Goal: Entertainment & Leisure: Consume media (video, audio)

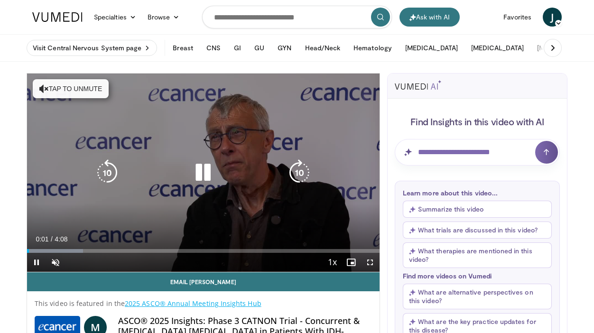
click at [206, 168] on icon "Video Player" at bounding box center [203, 172] width 27 height 27
click at [202, 171] on icon "Video Player" at bounding box center [203, 172] width 27 height 27
click at [74, 86] on button "Tap to unmute" at bounding box center [71, 88] width 76 height 19
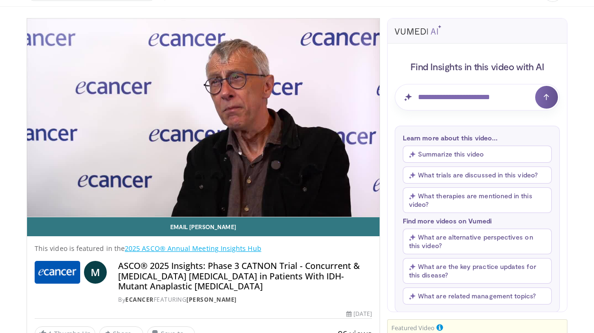
scroll to position [55, 0]
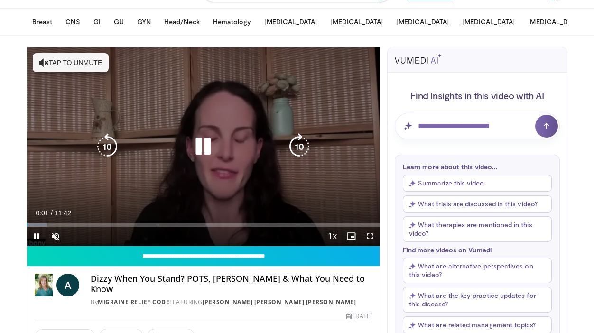
click at [60, 63] on button "Tap to unmute" at bounding box center [71, 62] width 76 height 19
click at [297, 147] on icon "Video Player" at bounding box center [299, 146] width 27 height 27
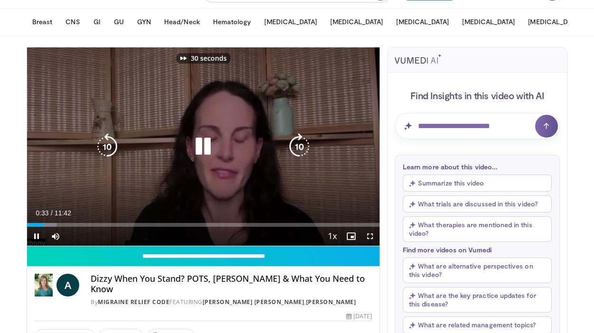
click at [297, 147] on icon "Video Player" at bounding box center [299, 146] width 27 height 27
click at [108, 147] on icon "Video Player" at bounding box center [107, 146] width 27 height 27
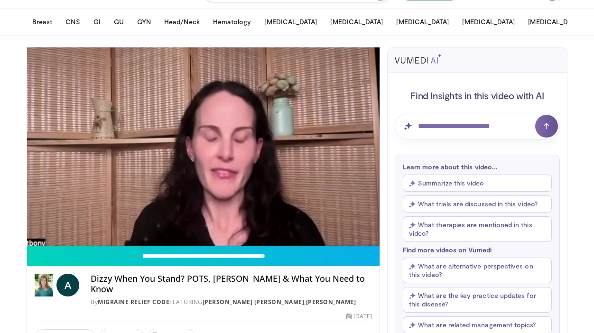
click at [431, 181] on button "Summarize this video" at bounding box center [477, 182] width 149 height 17
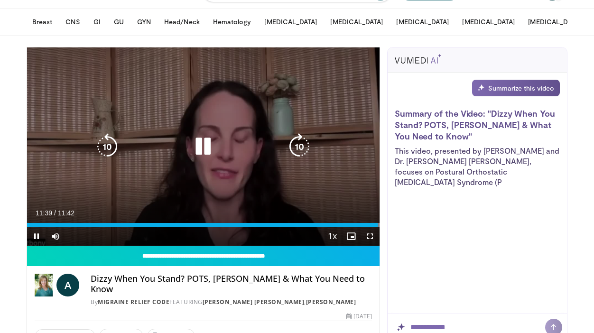
click at [207, 150] on icon "Video Player" at bounding box center [203, 146] width 27 height 27
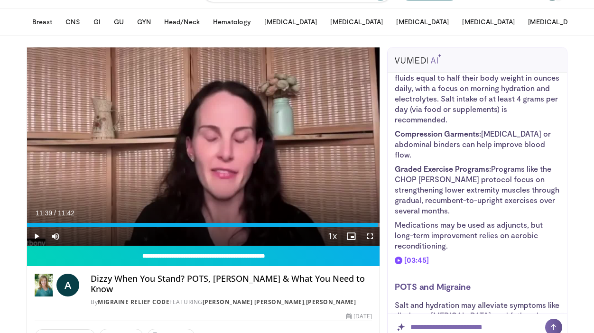
scroll to position [522, 0]
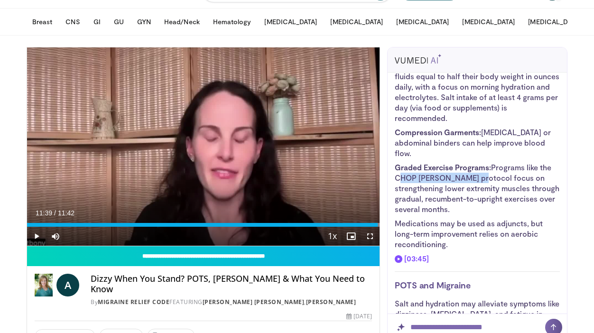
drag, startPoint x: 469, startPoint y: 147, endPoint x: 396, endPoint y: 148, distance: 73.0
click at [396, 162] on li "Graded Exercise Programs: Programs like the CHOP [PERSON_NAME] protocol focus o…" at bounding box center [477, 188] width 165 height 52
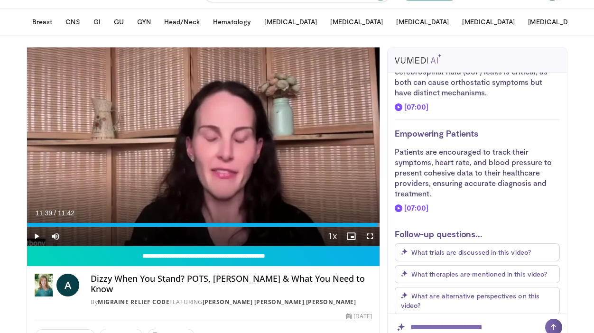
scroll to position [846, 0]
